Goal: Task Accomplishment & Management: Use online tool/utility

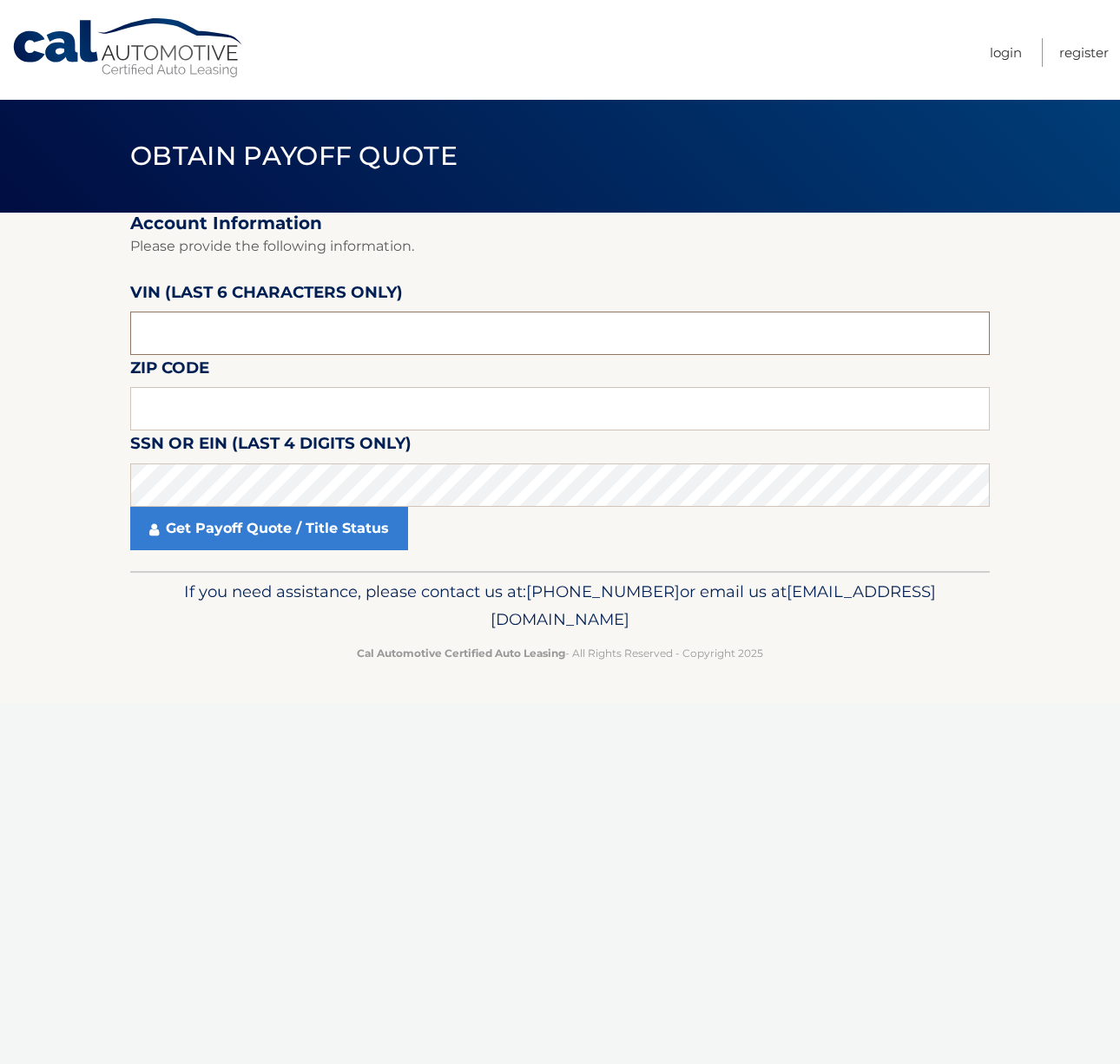
click at [262, 332] on input "text" at bounding box center [560, 333] width 859 height 44
paste input "531509"
type input "531509"
click at [293, 399] on input "text" at bounding box center [560, 409] width 859 height 44
type input "11694"
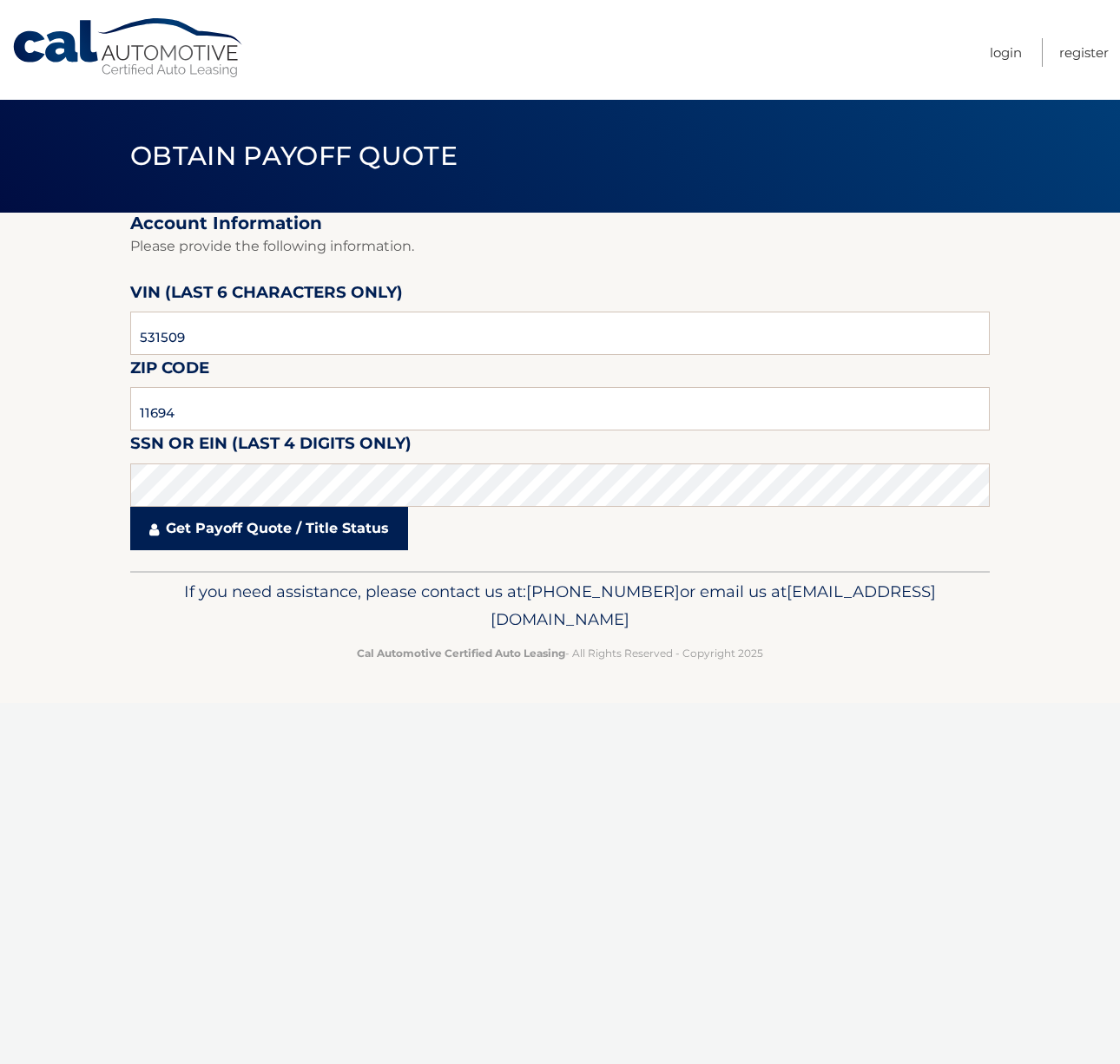
click at [362, 521] on link "Get Payoff Quote / Title Status" at bounding box center [269, 528] width 278 height 44
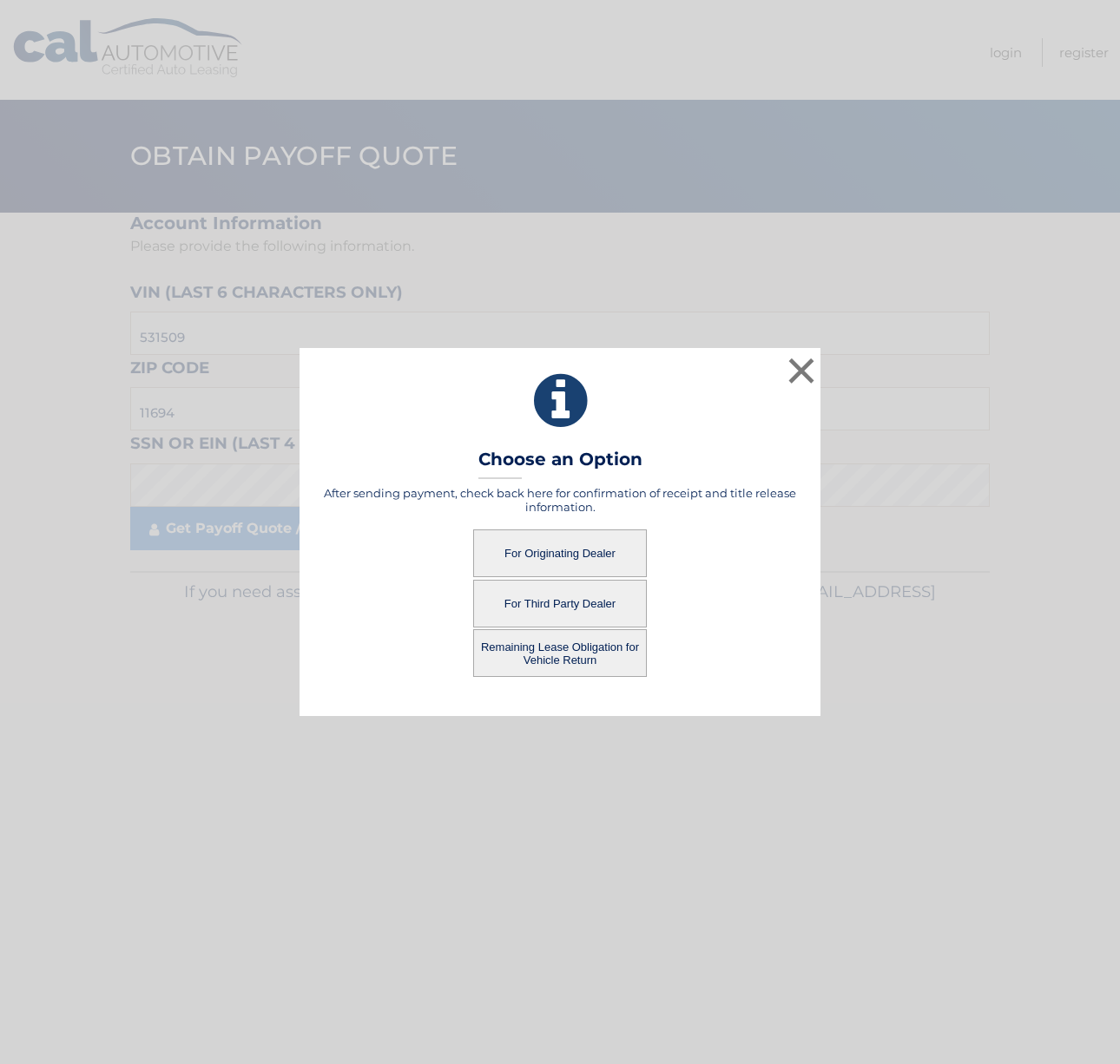
click at [596, 560] on button "For Originating Dealer" at bounding box center [560, 553] width 174 height 47
click at [577, 555] on button "For Originating Dealer" at bounding box center [560, 553] width 174 height 47
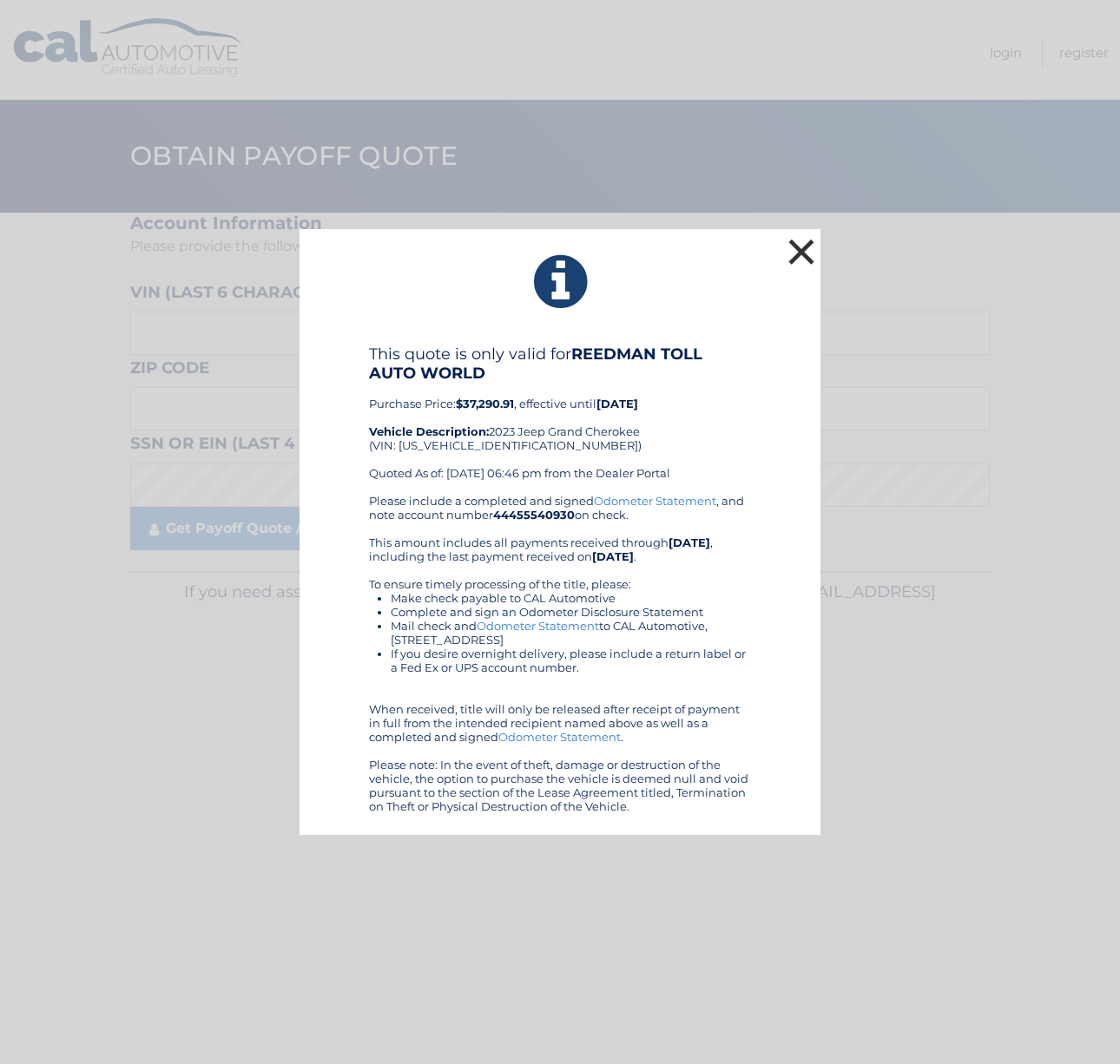
click at [803, 250] on button "×" at bounding box center [801, 251] width 35 height 35
